Goal: Task Accomplishment & Management: Manage account settings

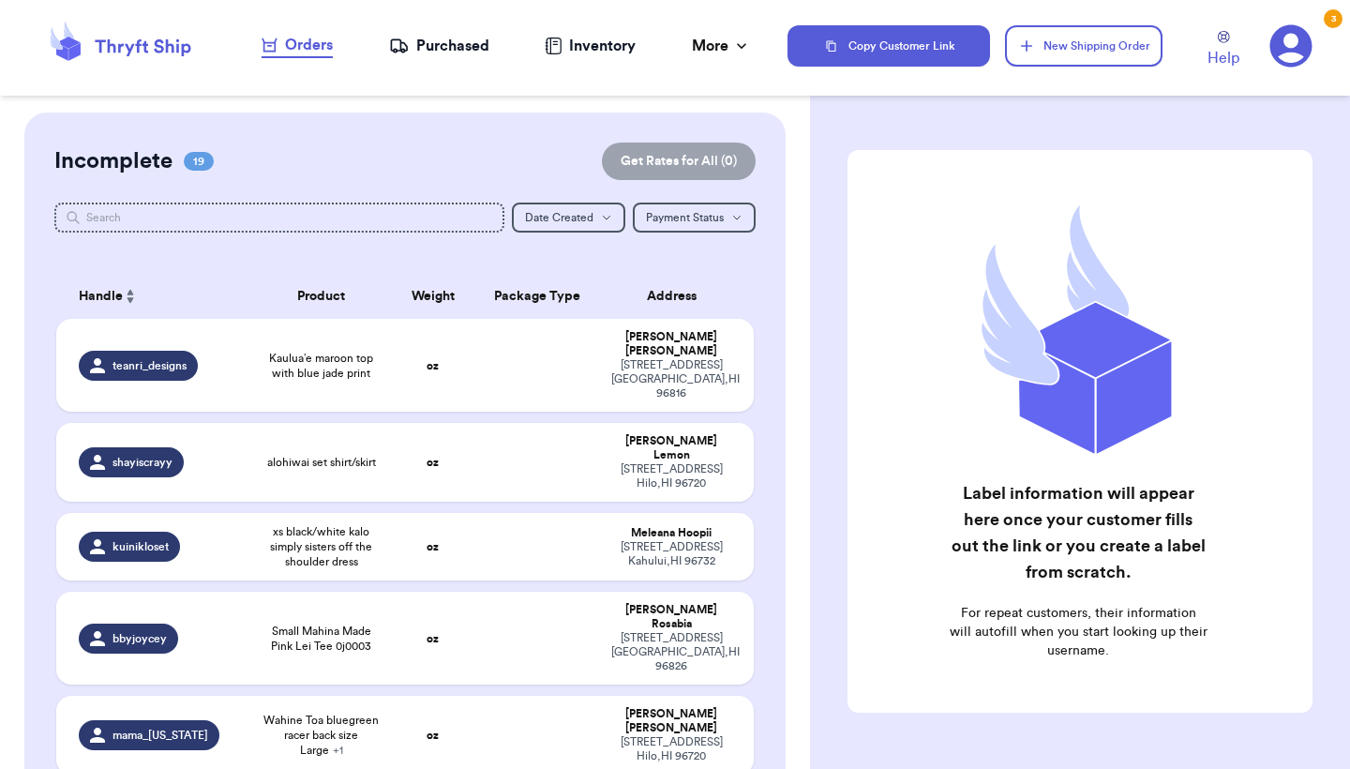
click at [319, 46] on div "Orders" at bounding box center [297, 45] width 71 height 23
click at [319, 446] on td "alohiwai set shirt/skirt" at bounding box center [321, 462] width 140 height 79
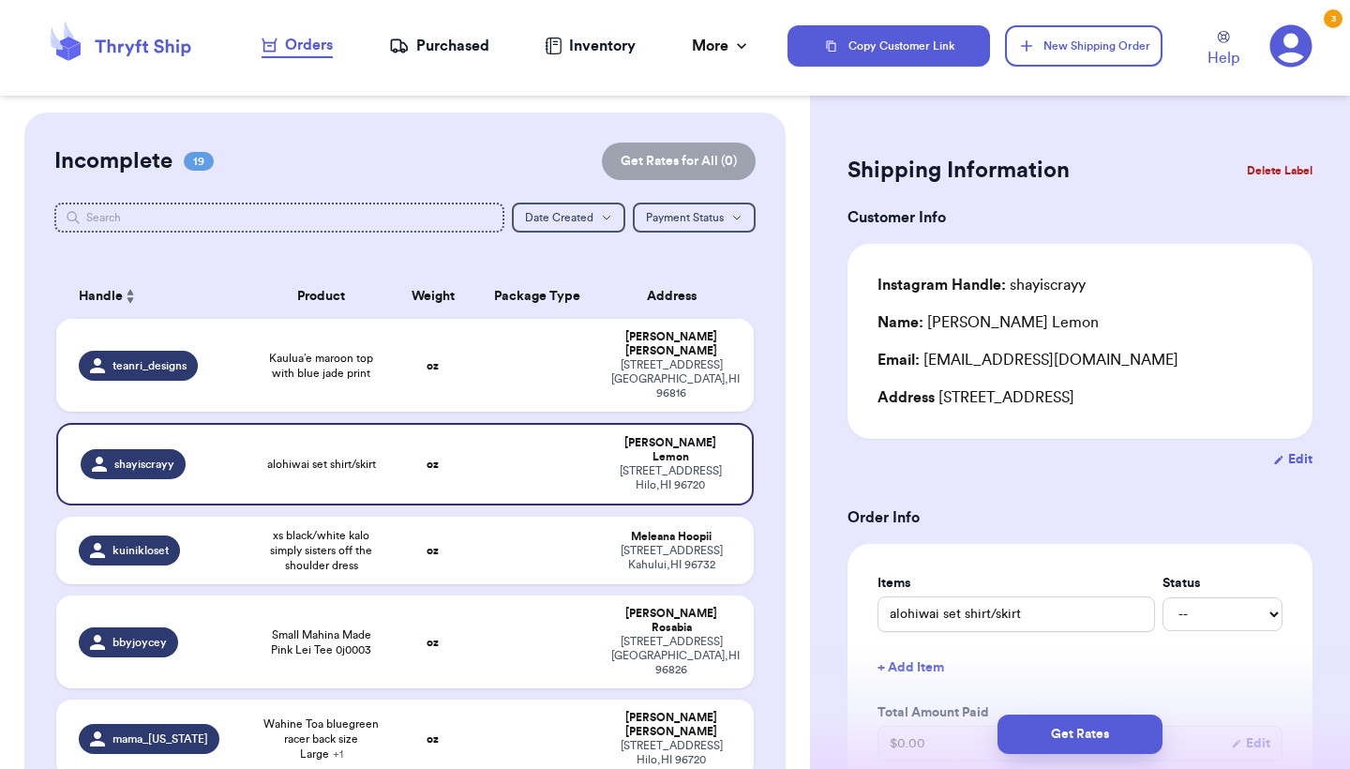
drag, startPoint x: 1293, startPoint y: 162, endPoint x: 1268, endPoint y: 78, distance: 88.1
click at [1268, 78] on div "Orders Purchased Inventory More Stats Completed Orders Copy Customer Link New S…" at bounding box center [675, 384] width 1350 height 769
click at [1299, 460] on button "Edit" at bounding box center [1292, 459] width 39 height 19
select select "HI"
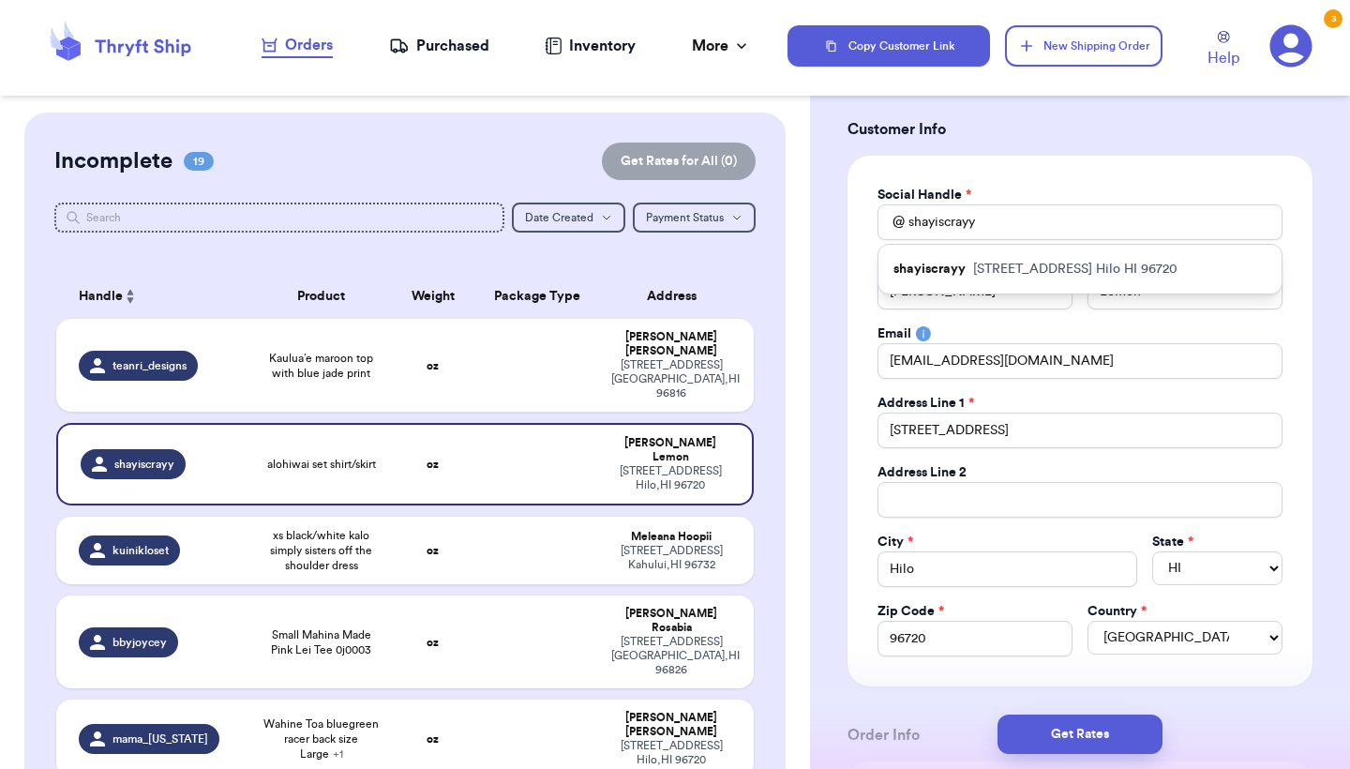
scroll to position [93, 0]
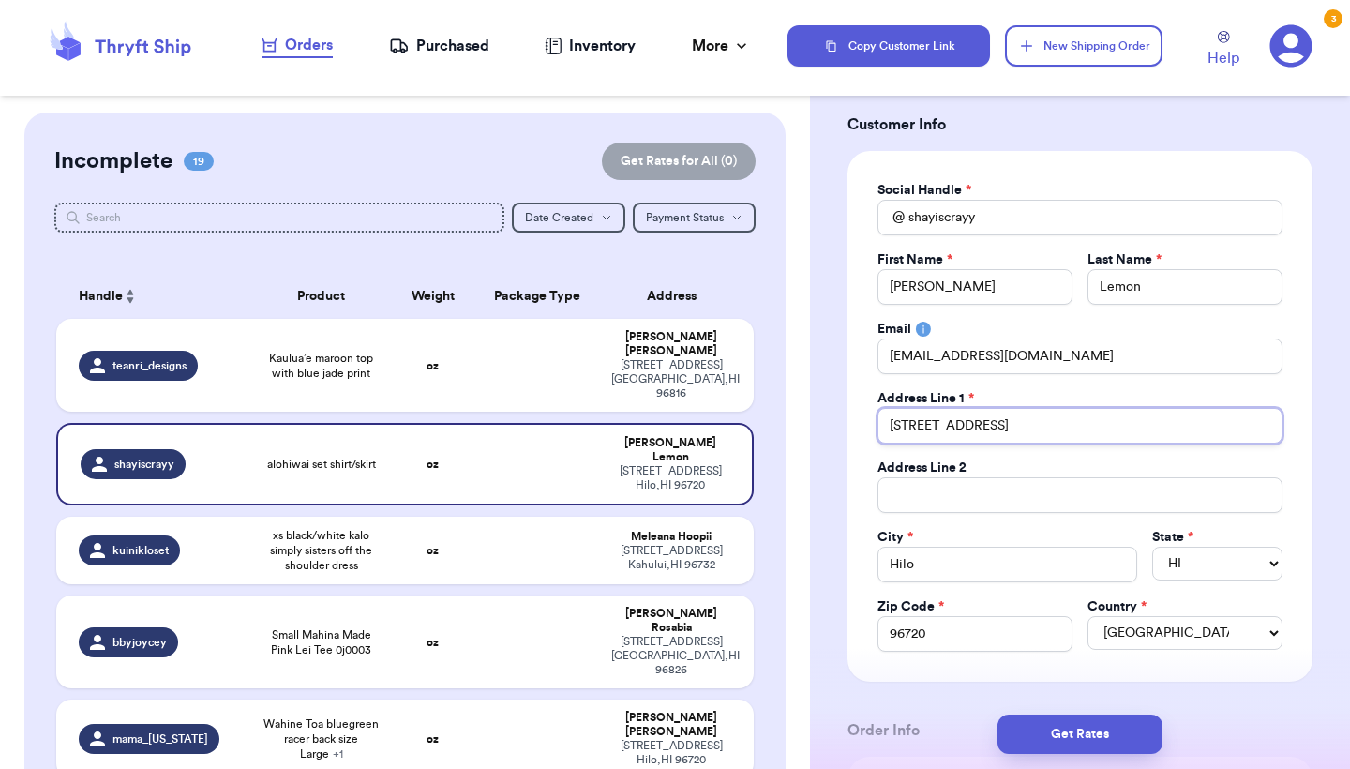
click at [915, 424] on input "[STREET_ADDRESS]" at bounding box center [1080, 426] width 405 height 36
type input "[STREET_ADDRESS]"
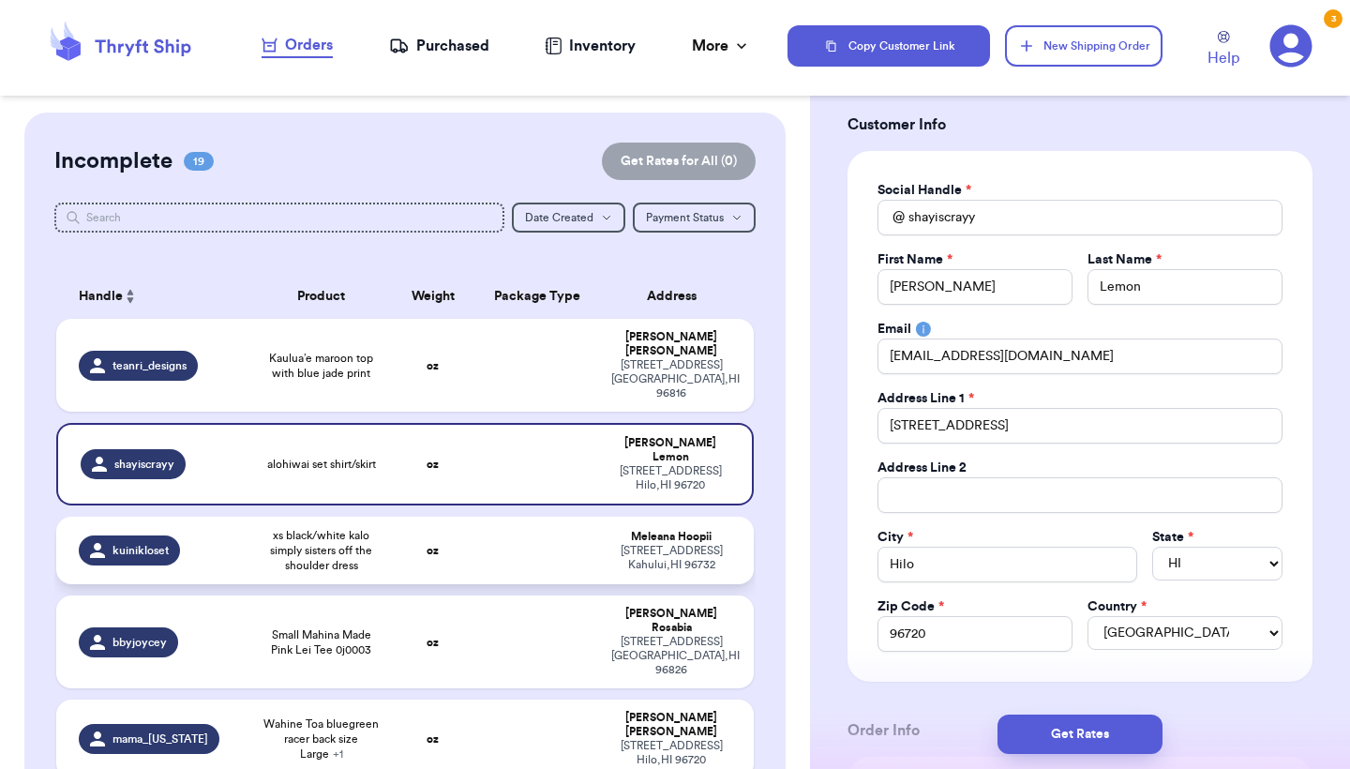
click at [631, 544] on div "[STREET_ADDRESS]" at bounding box center [671, 558] width 120 height 28
type input "xs black/white kalo simply sisters off the shoulder dress"
